Goal: Navigation & Orientation: Find specific page/section

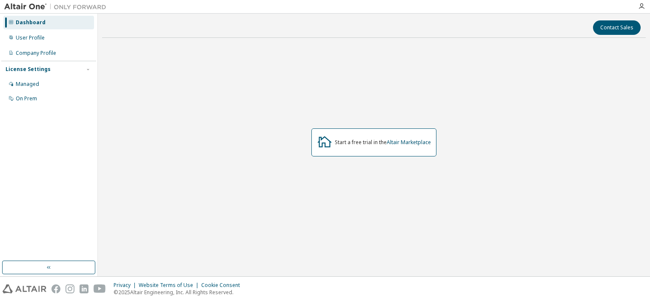
click at [83, 9] on img at bounding box center [57, 7] width 106 height 9
click at [54, 87] on div "Managed" at bounding box center [48, 84] width 91 height 14
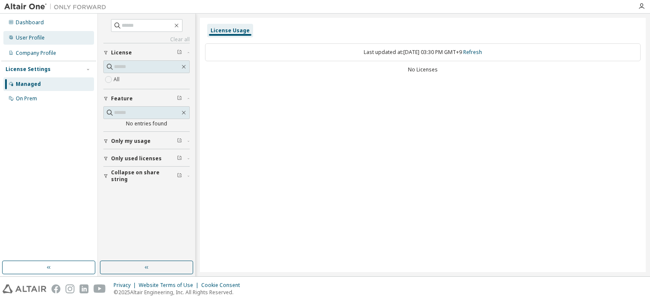
click at [65, 40] on div "User Profile" at bounding box center [48, 38] width 91 height 14
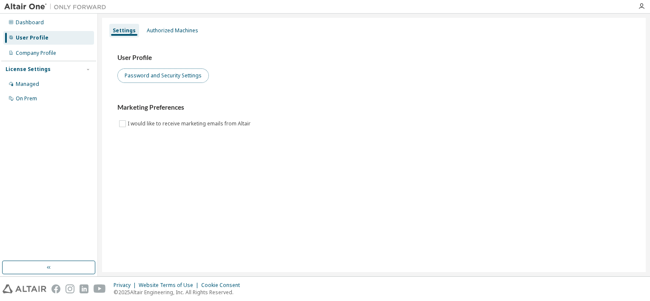
click at [166, 76] on button "Password and Security Settings" at bounding box center [162, 76] width 91 height 14
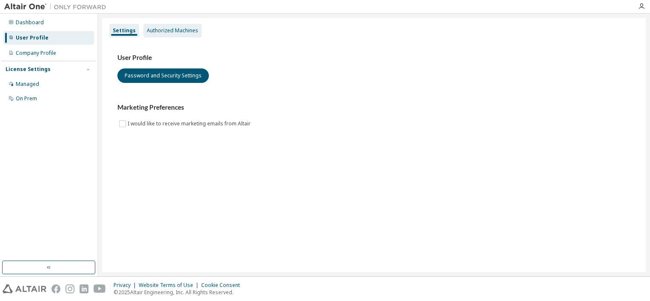
click at [174, 34] on div "Authorized Machines" at bounding box center [172, 31] width 58 height 14
click at [19, 20] on div "Dashboard" at bounding box center [30, 22] width 28 height 7
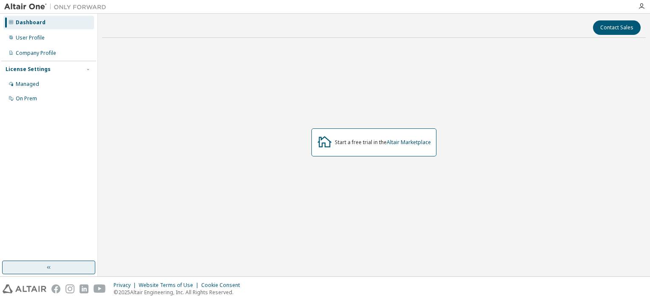
click at [73, 265] on button "button" at bounding box center [48, 268] width 93 height 14
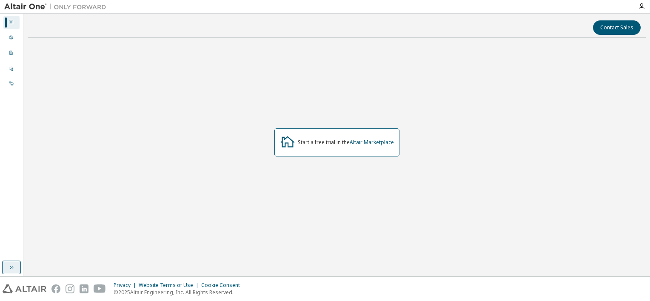
click at [15, 266] on button "button" at bounding box center [11, 268] width 19 height 14
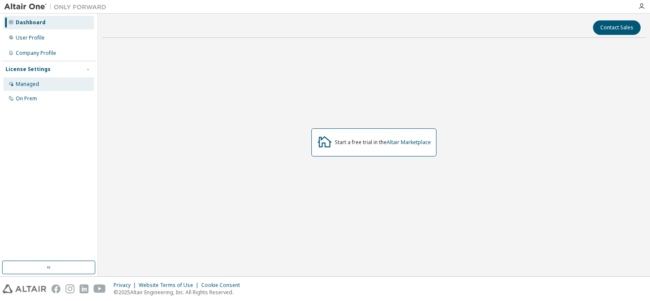
click at [64, 85] on div "Managed" at bounding box center [48, 84] width 91 height 14
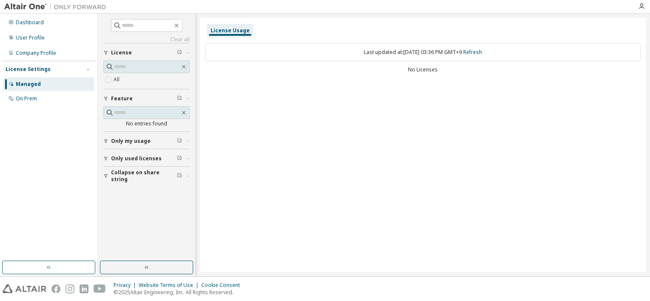
click at [128, 55] on span "License" at bounding box center [121, 52] width 21 height 7
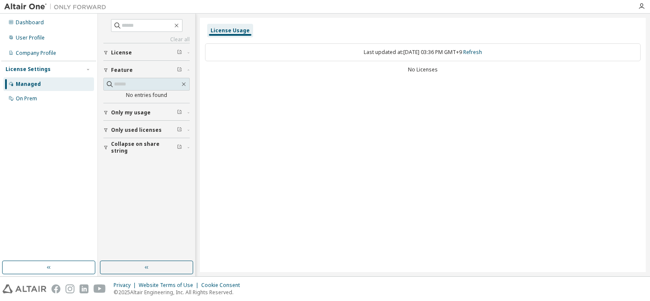
click at [128, 55] on span "License" at bounding box center [121, 52] width 21 height 7
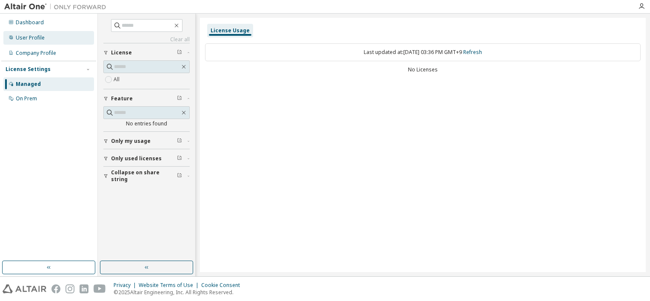
click at [69, 39] on div "User Profile" at bounding box center [48, 38] width 91 height 14
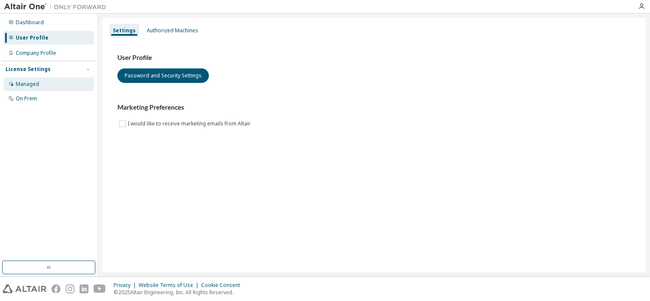
click at [71, 80] on div "Managed" at bounding box center [48, 84] width 91 height 14
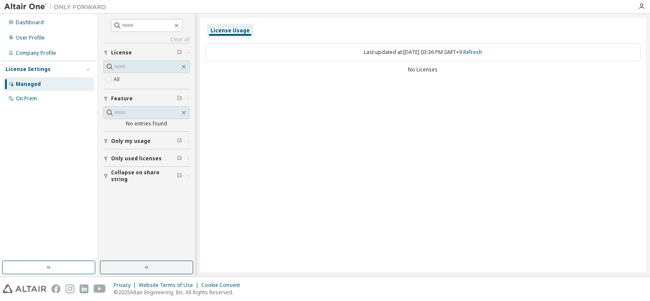
click at [187, 158] on icon "button" at bounding box center [188, 158] width 5 height 3
click at [51, 23] on div "Dashboard" at bounding box center [48, 23] width 91 height 14
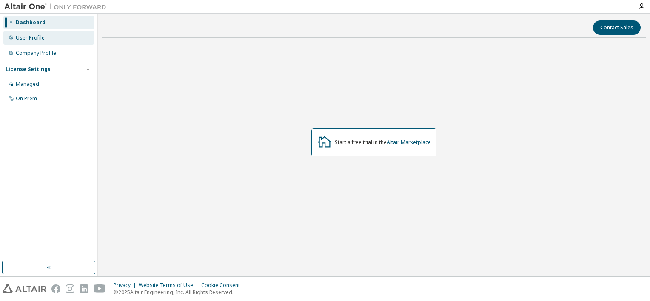
click at [52, 39] on div "User Profile" at bounding box center [48, 38] width 91 height 14
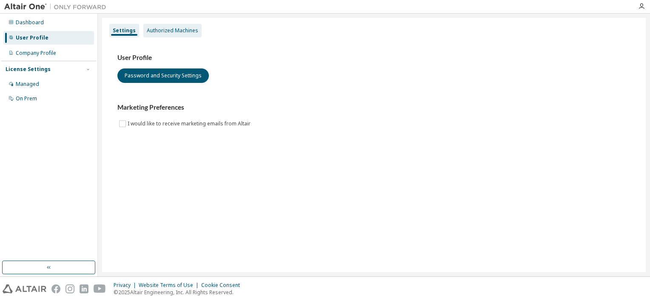
click at [169, 31] on div "Authorized Machines" at bounding box center [172, 30] width 51 height 7
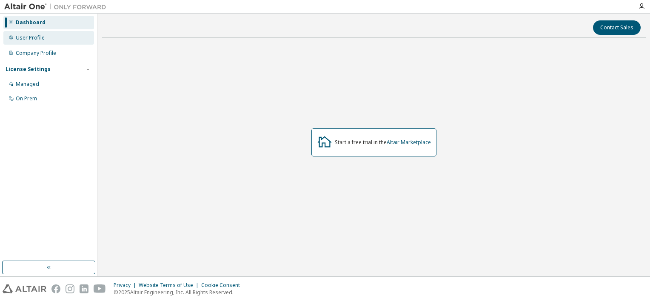
click at [32, 40] on div "User Profile" at bounding box center [30, 37] width 29 height 7
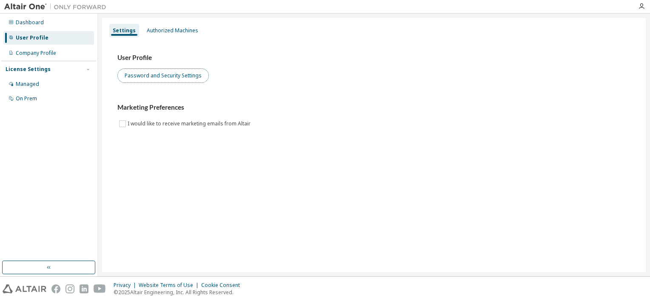
click at [179, 75] on button "Password and Security Settings" at bounding box center [162, 76] width 91 height 14
click at [88, 71] on icon "button" at bounding box center [88, 69] width 5 height 5
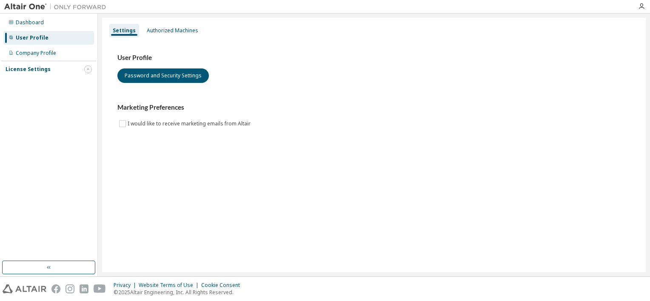
click at [88, 71] on icon "button" at bounding box center [88, 69] width 5 height 5
click at [157, 29] on div "Authorized Machines" at bounding box center [172, 30] width 51 height 7
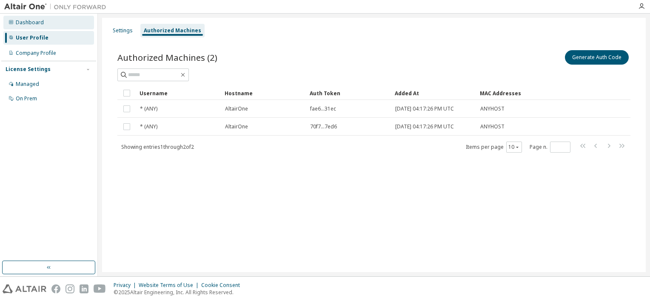
click at [82, 24] on div "Dashboard" at bounding box center [48, 23] width 91 height 14
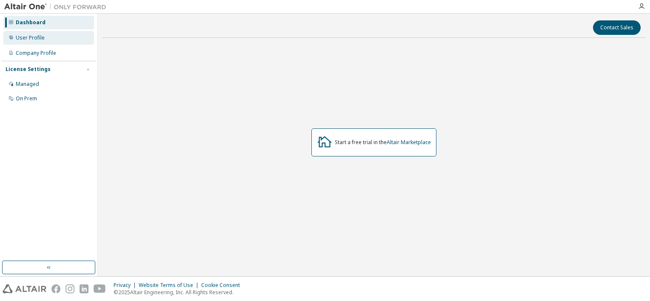
click at [73, 37] on div "User Profile" at bounding box center [48, 38] width 91 height 14
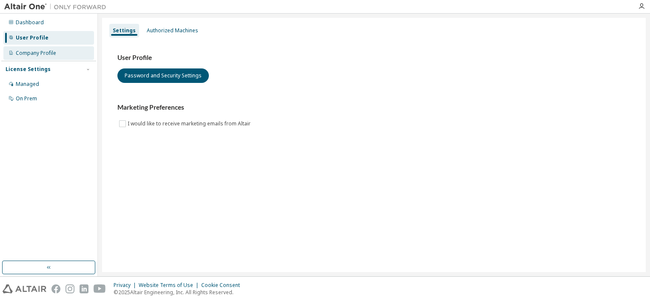
click at [53, 51] on div "Company Profile" at bounding box center [36, 53] width 40 height 7
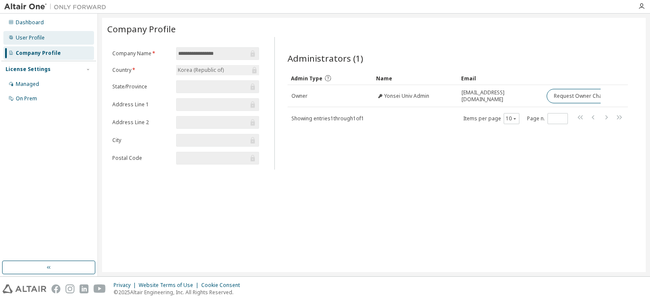
click at [64, 34] on div "User Profile" at bounding box center [48, 38] width 91 height 14
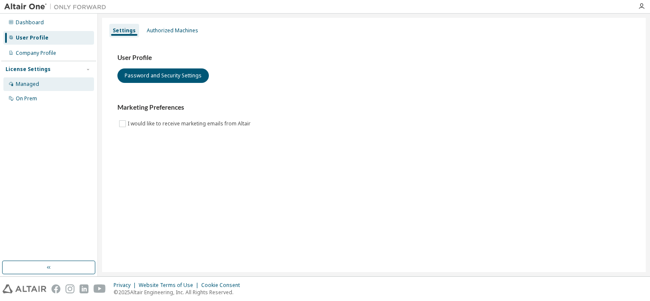
click at [70, 82] on div "Managed" at bounding box center [48, 84] width 91 height 14
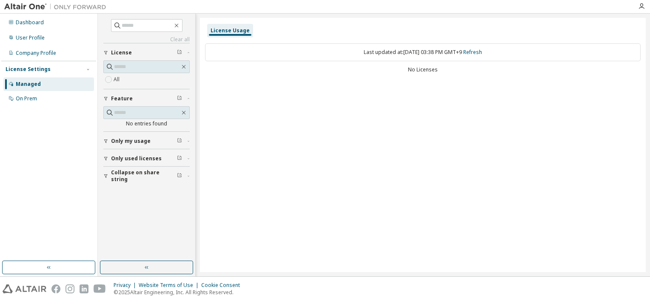
click at [77, 106] on div "License Settings Managed On Prem" at bounding box center [48, 84] width 95 height 46
click at [62, 94] on div "On Prem" at bounding box center [48, 99] width 91 height 14
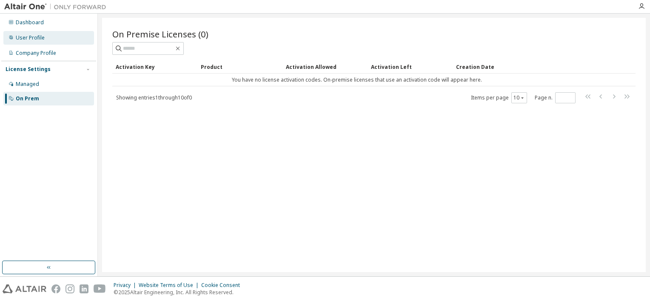
click at [69, 33] on div "User Profile" at bounding box center [48, 38] width 91 height 14
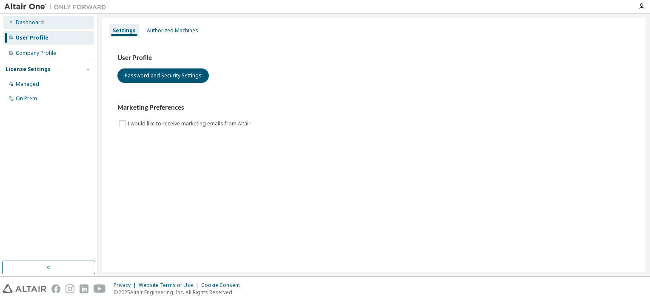
click at [65, 24] on div "Dashboard" at bounding box center [48, 23] width 91 height 14
